Goal: Information Seeking & Learning: Find specific page/section

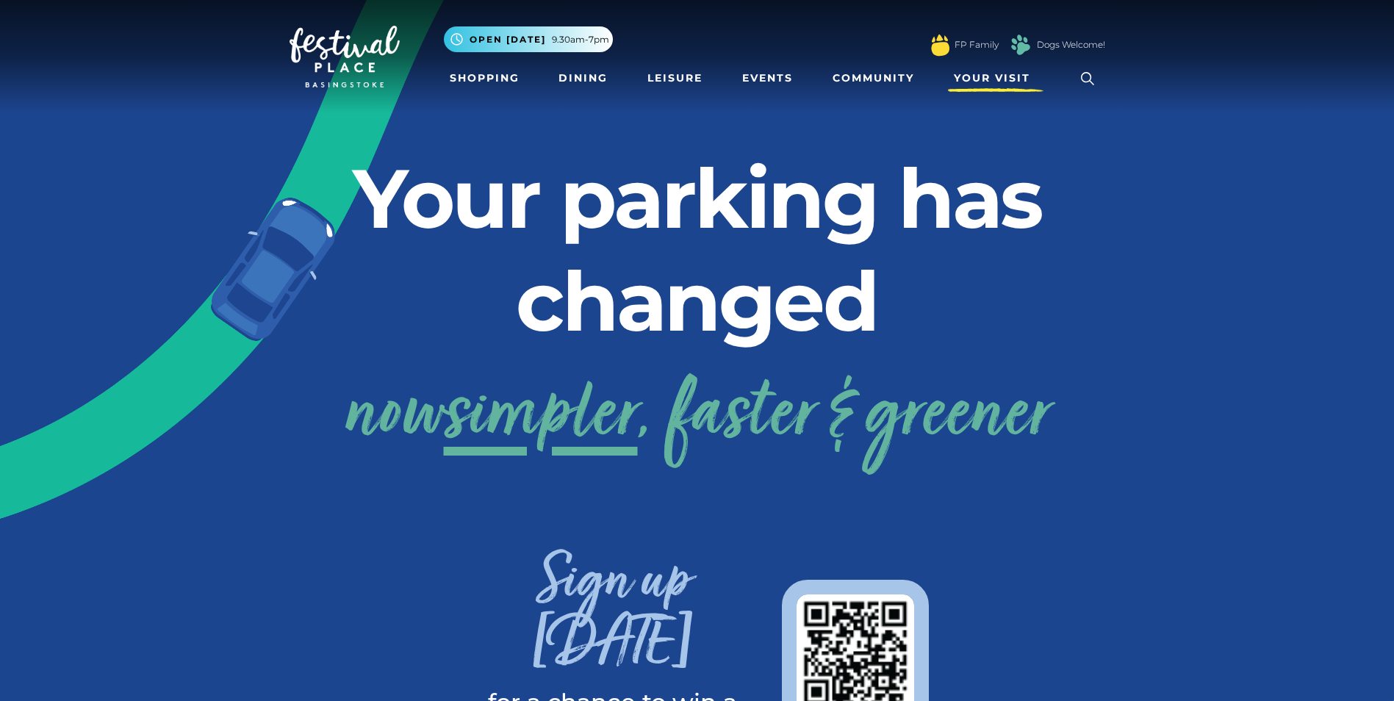
click at [1013, 73] on span "Your Visit" at bounding box center [992, 78] width 76 height 15
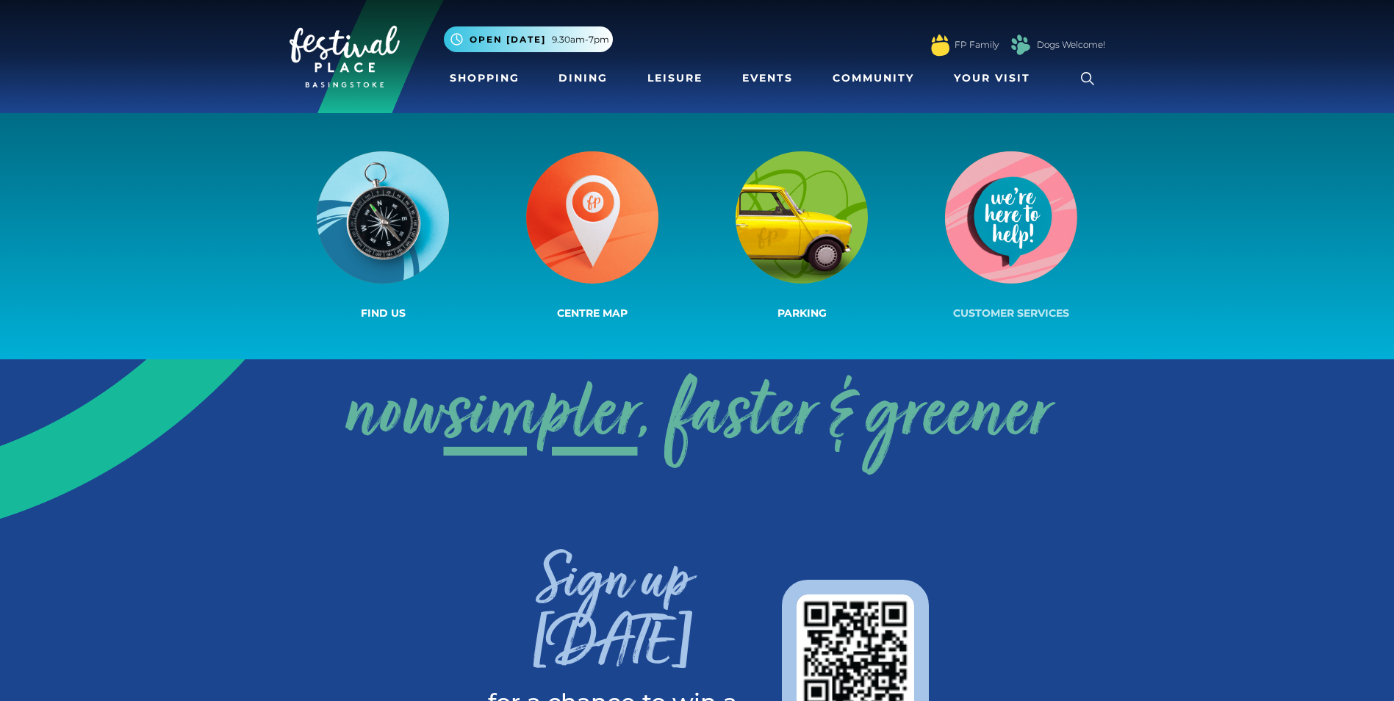
click at [1012, 216] on img at bounding box center [1011, 217] width 132 height 132
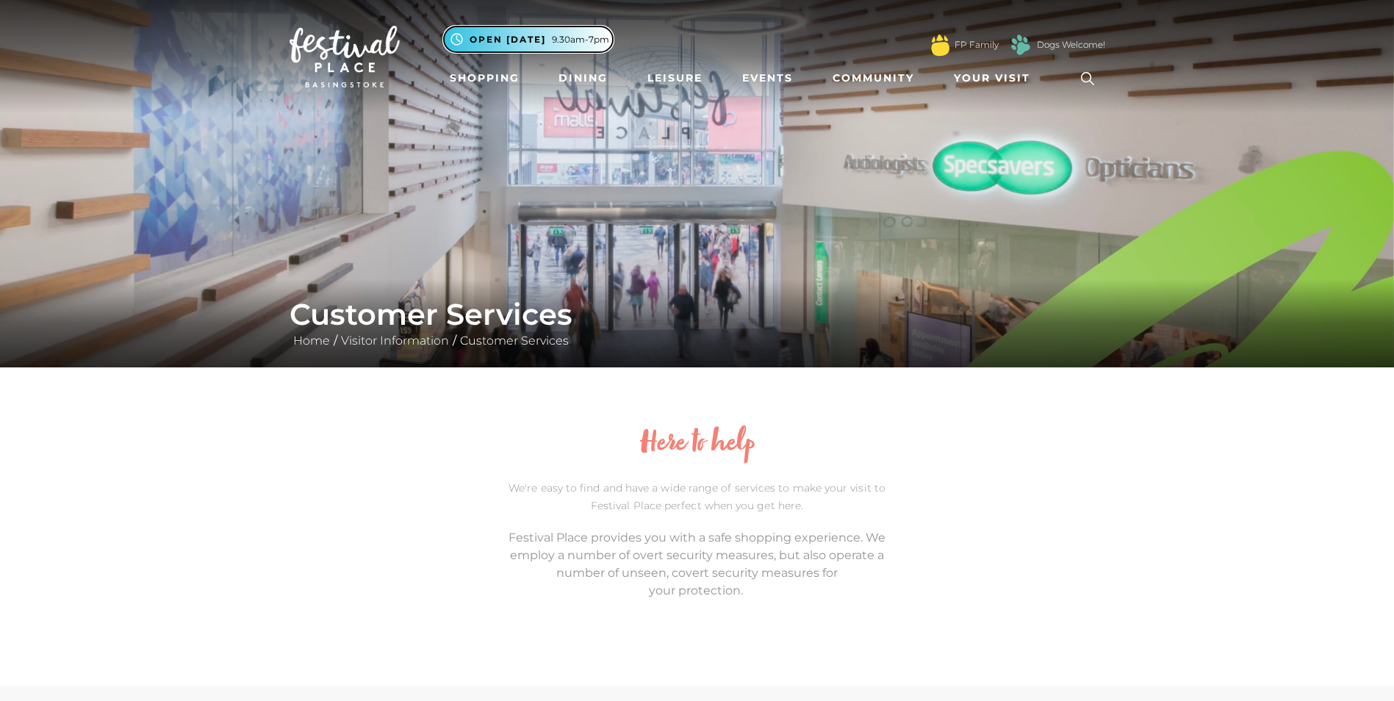
click at [497, 37] on span "Open [DATE]" at bounding box center [507, 39] width 76 height 13
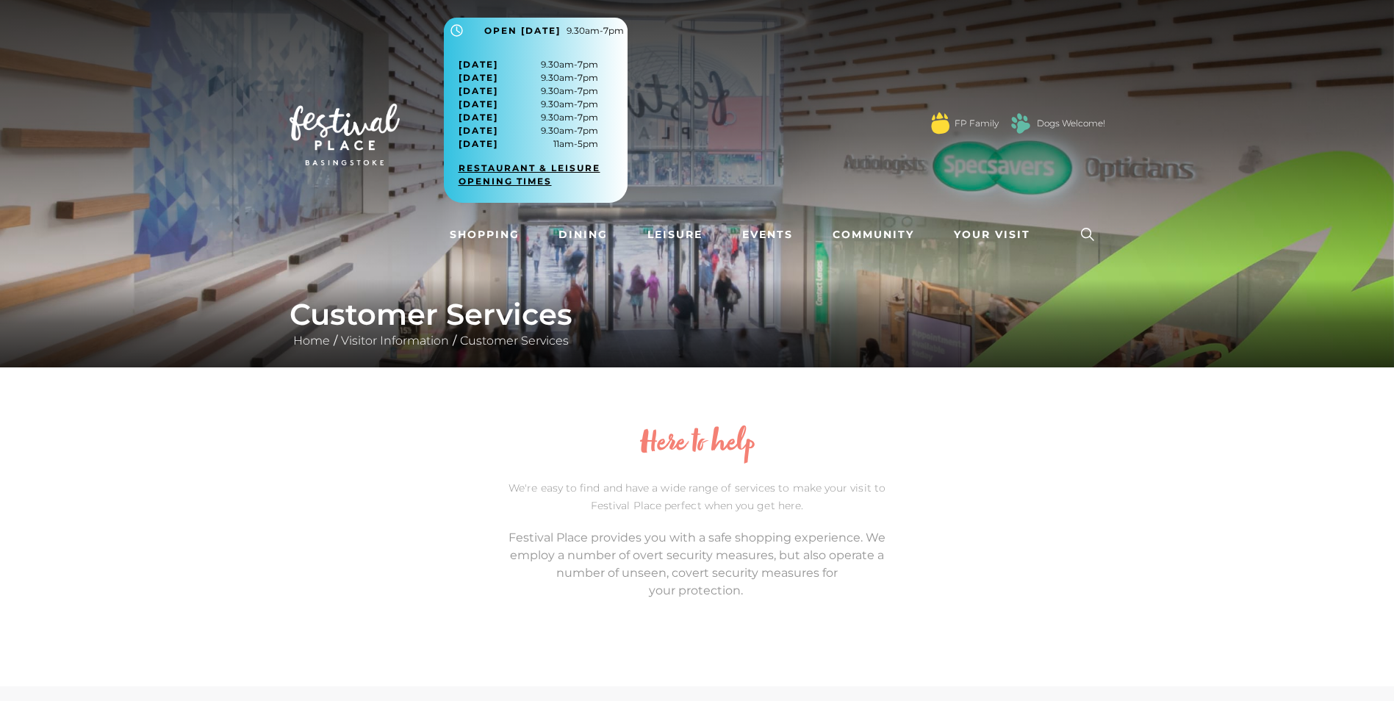
click at [521, 181] on link "Restaurant & Leisure opening times" at bounding box center [540, 175] width 165 height 26
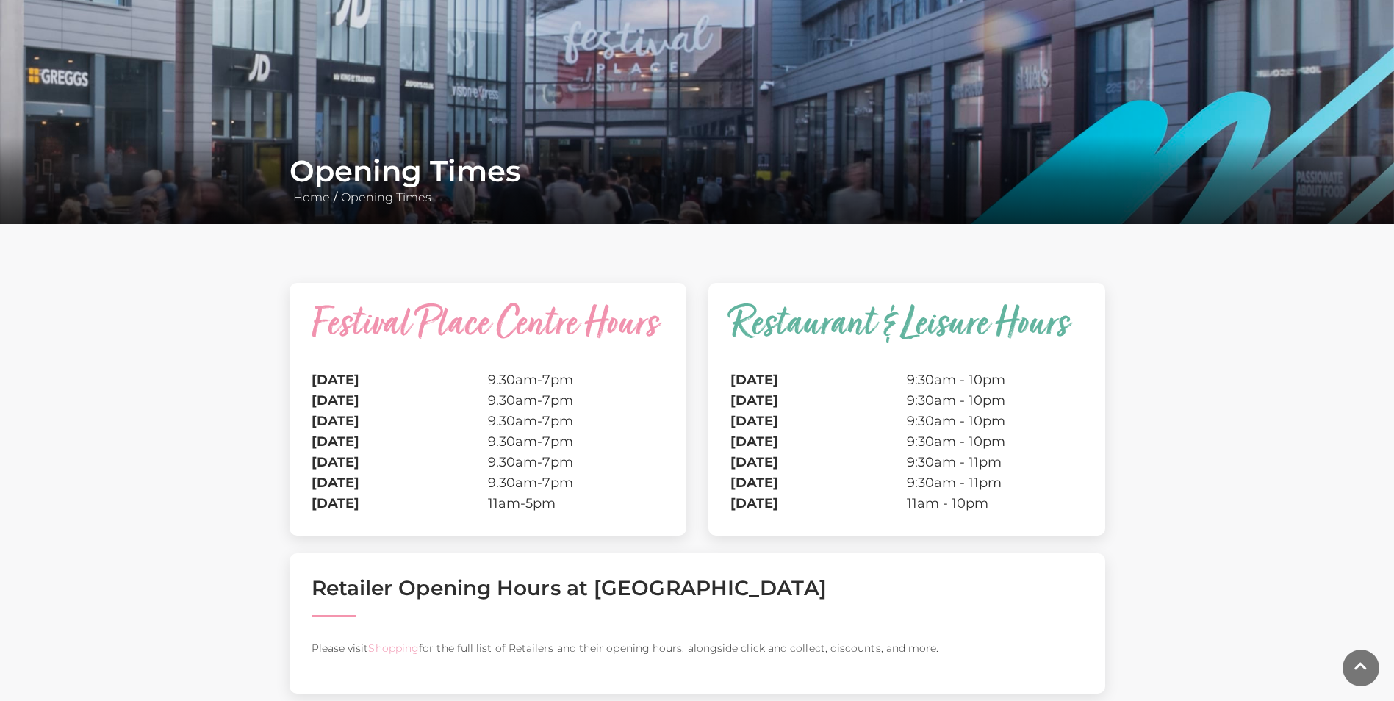
scroll to position [147, 0]
